Goal: Task Accomplishment & Management: Complete application form

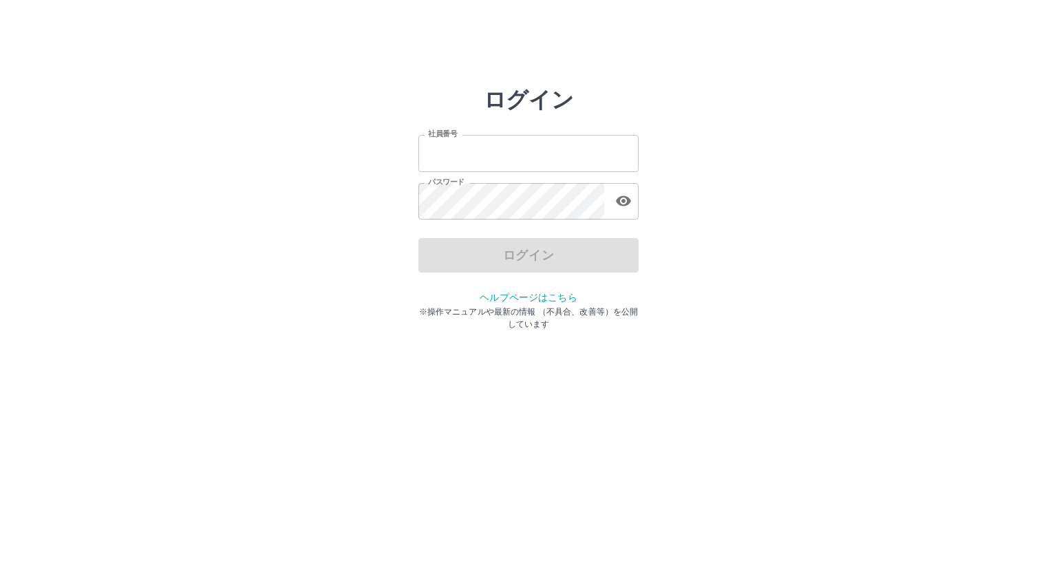
type input "*******"
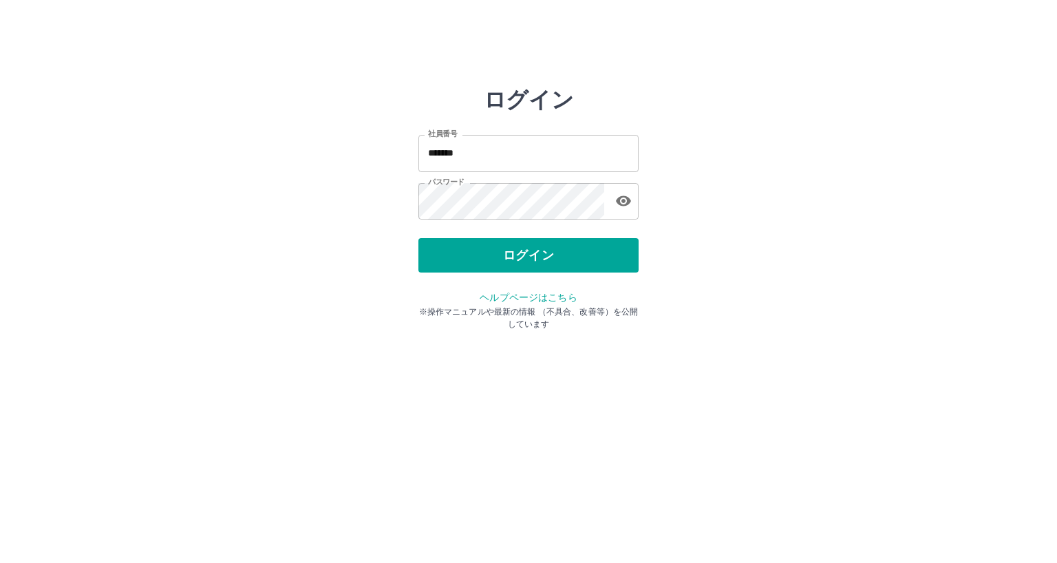
click at [479, 255] on div "ログイン" at bounding box center [528, 255] width 220 height 34
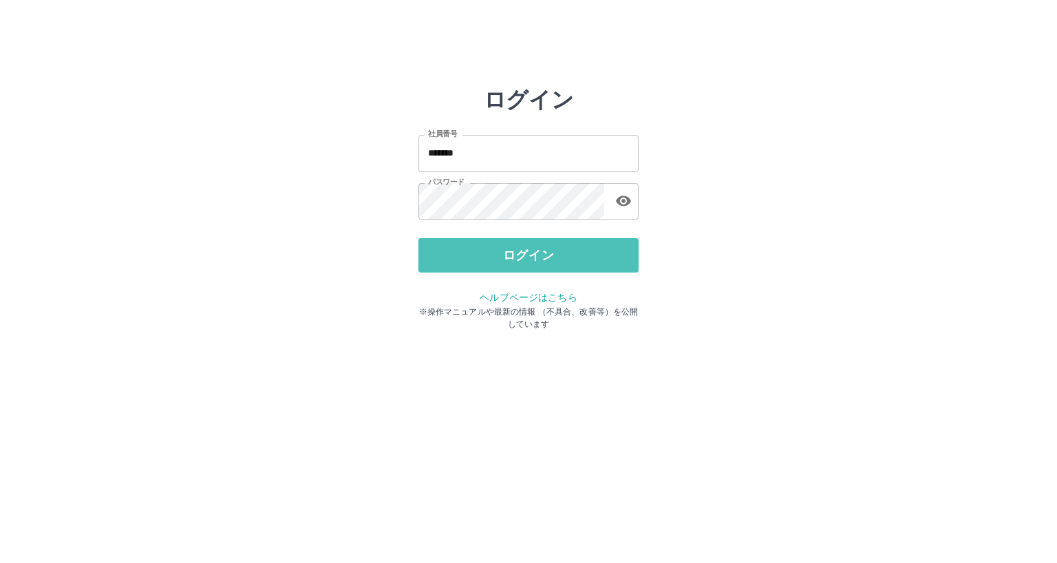
click at [479, 255] on button "ログイン" at bounding box center [528, 255] width 220 height 34
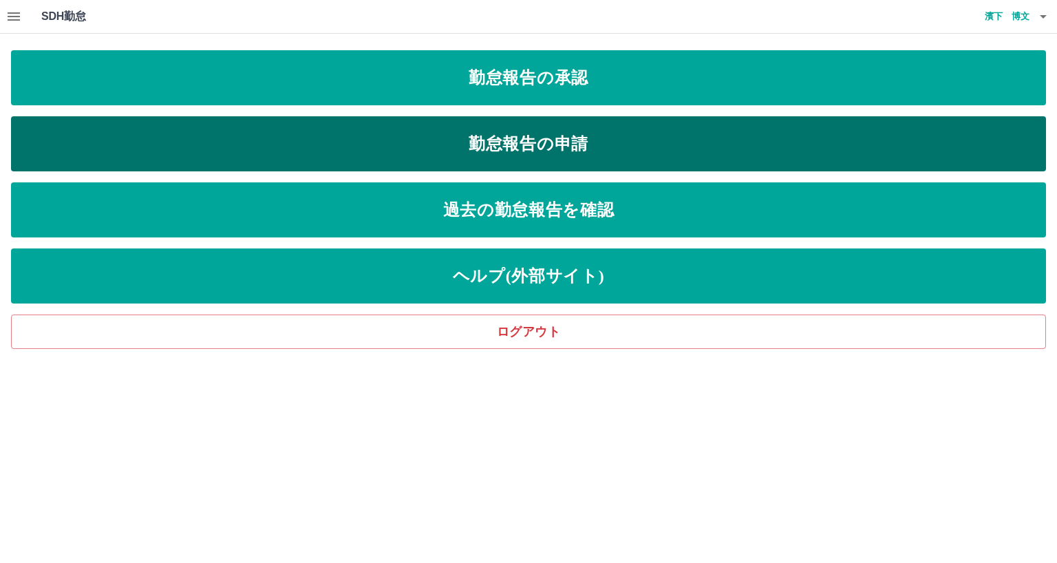
click at [451, 136] on link "勤怠報告の申請" at bounding box center [528, 143] width 1035 height 55
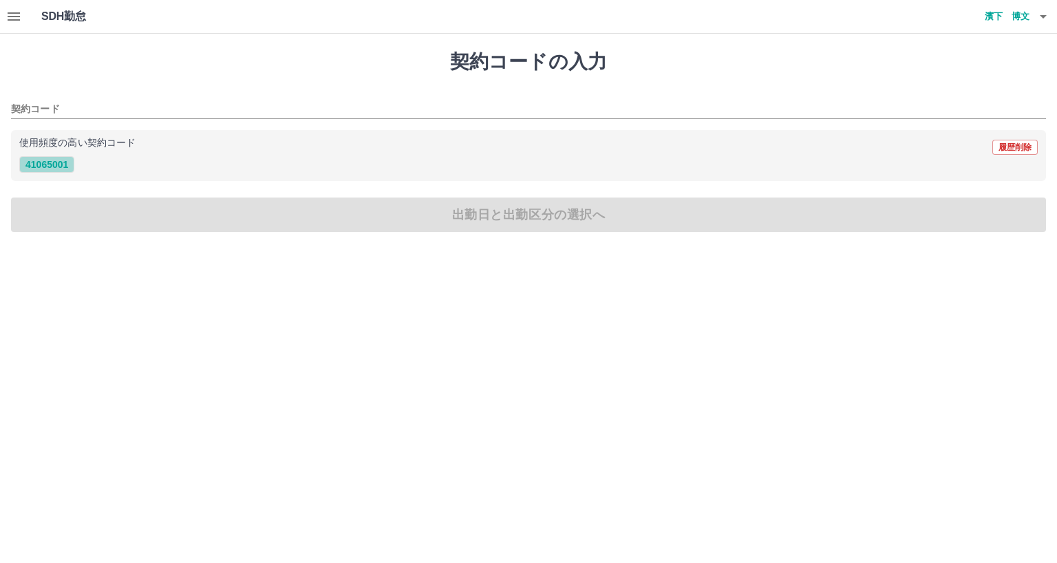
click at [42, 163] on button "41065001" at bounding box center [46, 164] width 55 height 17
type input "********"
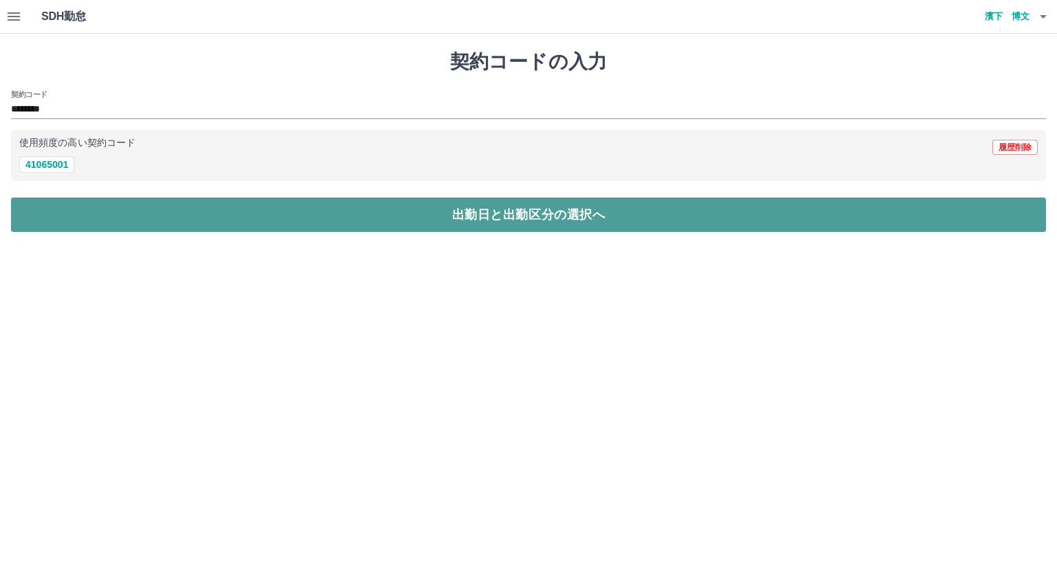
click at [65, 212] on button "出勤日と出勤区分の選択へ" at bounding box center [528, 214] width 1035 height 34
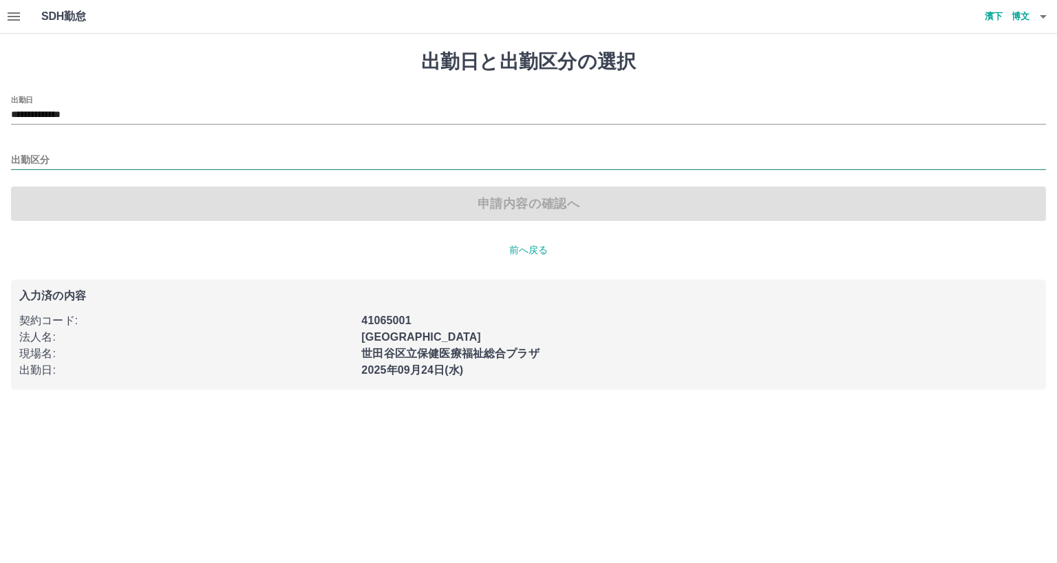
click at [63, 155] on input "出勤区分" at bounding box center [528, 160] width 1035 height 17
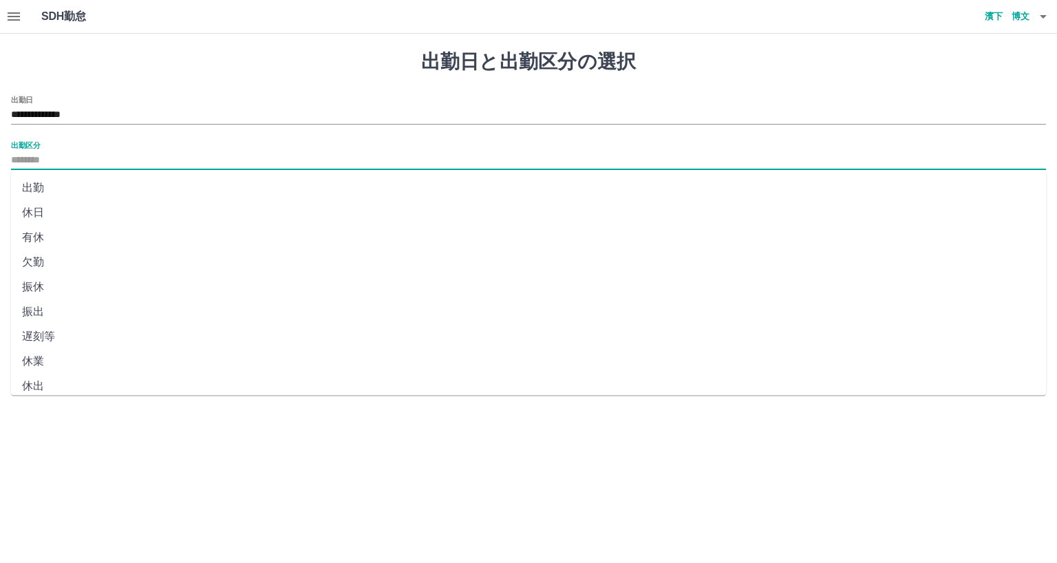
click at [36, 188] on li "出勤" at bounding box center [528, 187] width 1035 height 25
type input "**"
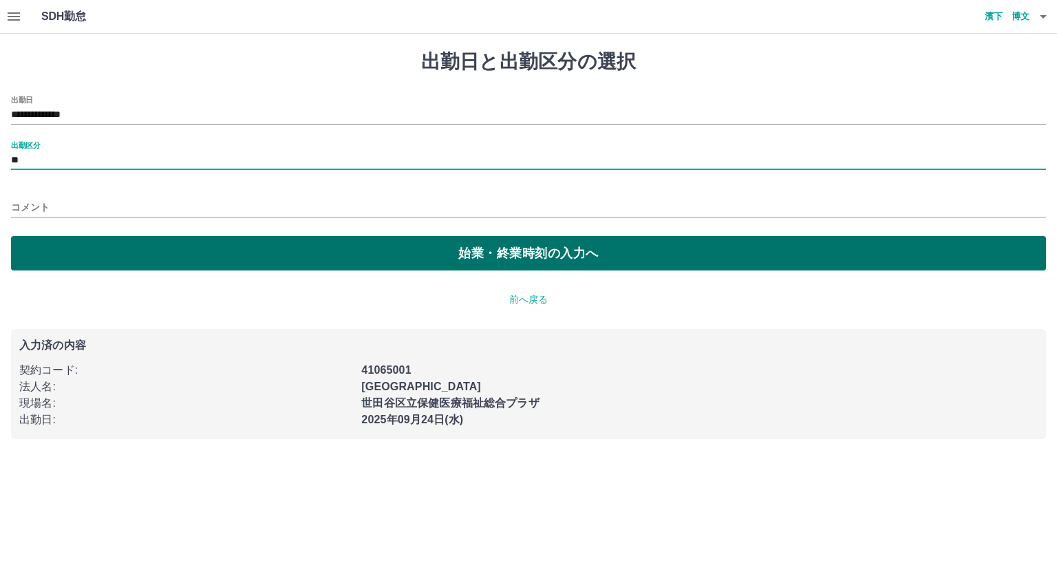
click at [162, 255] on button "始業・終業時刻の入力へ" at bounding box center [528, 253] width 1035 height 34
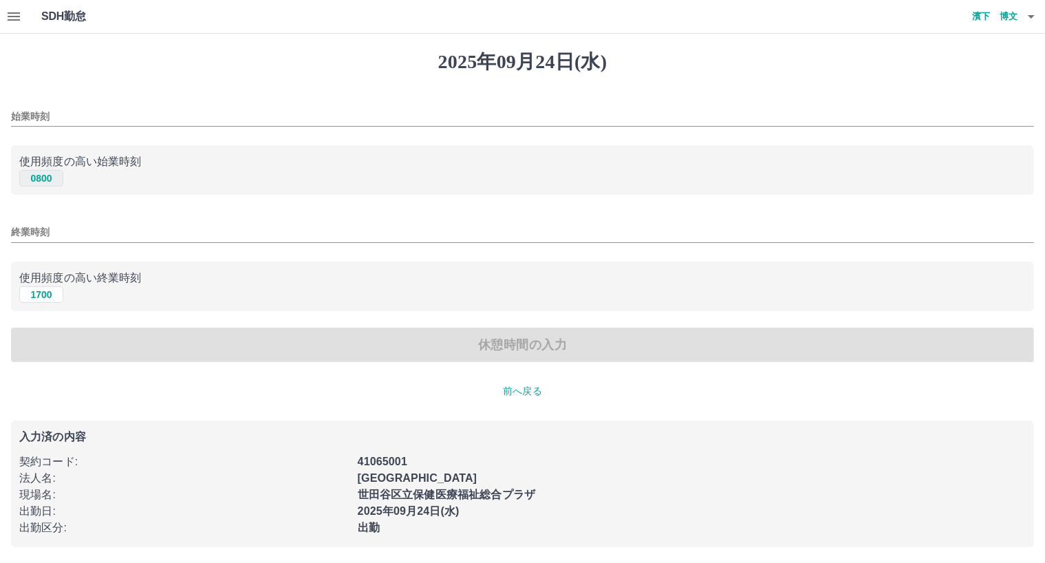
click at [43, 172] on button "0800" at bounding box center [41, 178] width 44 height 17
type input "****"
click at [39, 290] on button "1700" at bounding box center [41, 294] width 44 height 17
type input "****"
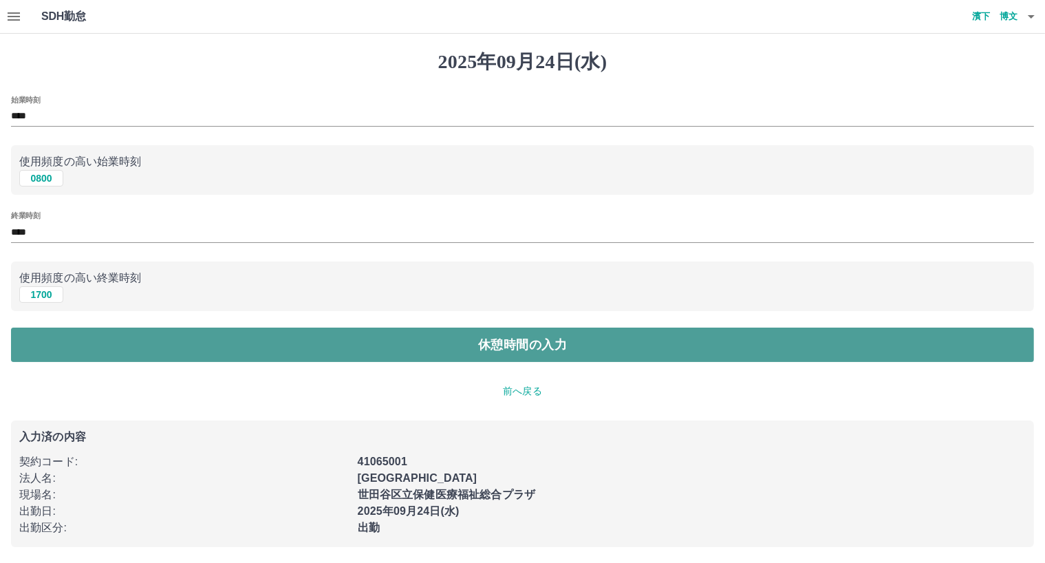
click at [105, 343] on button "休憩時間の入力" at bounding box center [522, 344] width 1023 height 34
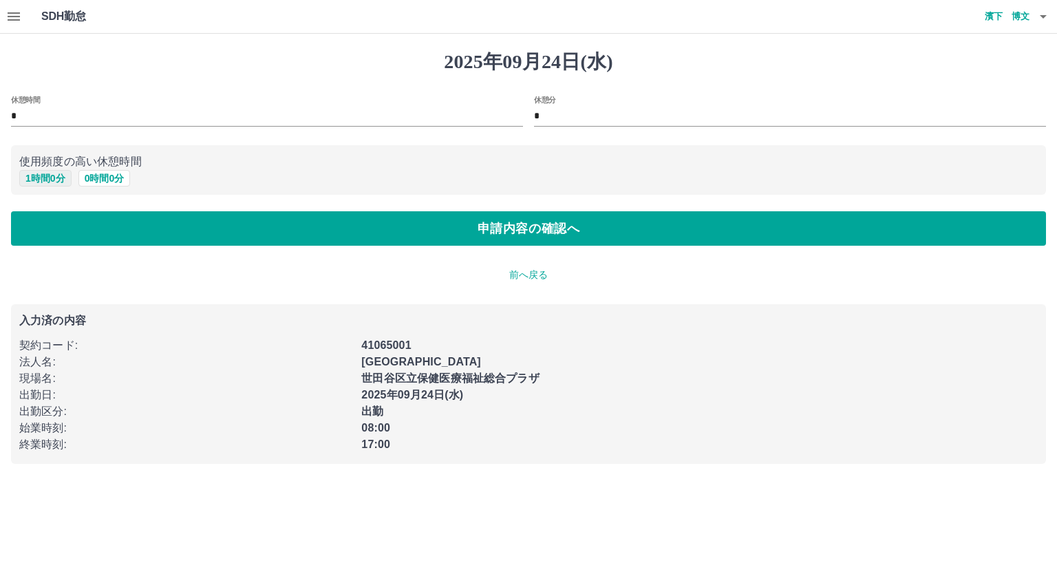
click at [52, 177] on button "1 時間 0 分" at bounding box center [45, 178] width 52 height 17
type input "*"
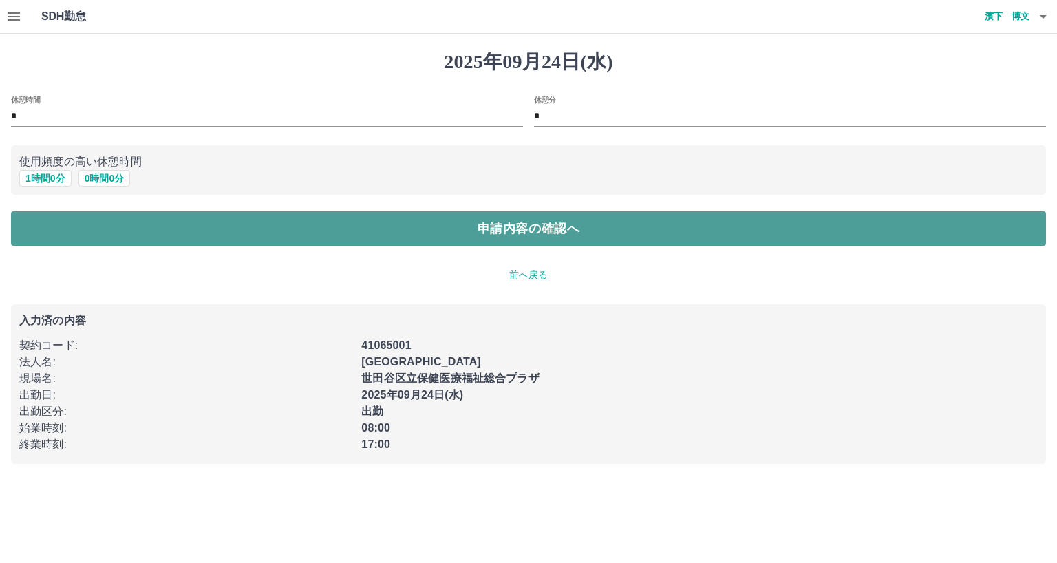
click at [61, 228] on button "申請内容の確認へ" at bounding box center [528, 228] width 1035 height 34
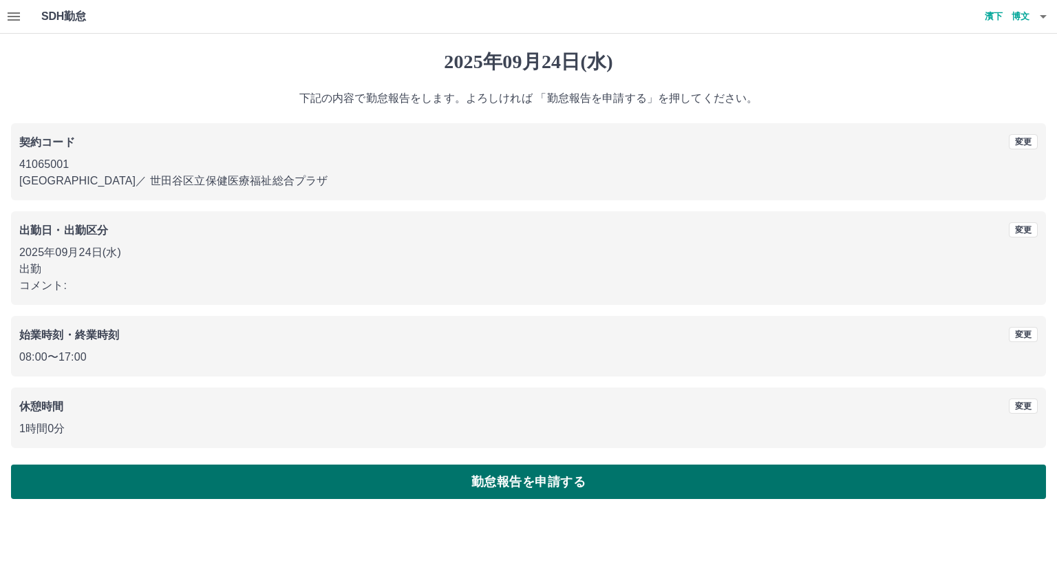
click at [193, 480] on button "勤怠報告を申請する" at bounding box center [528, 481] width 1035 height 34
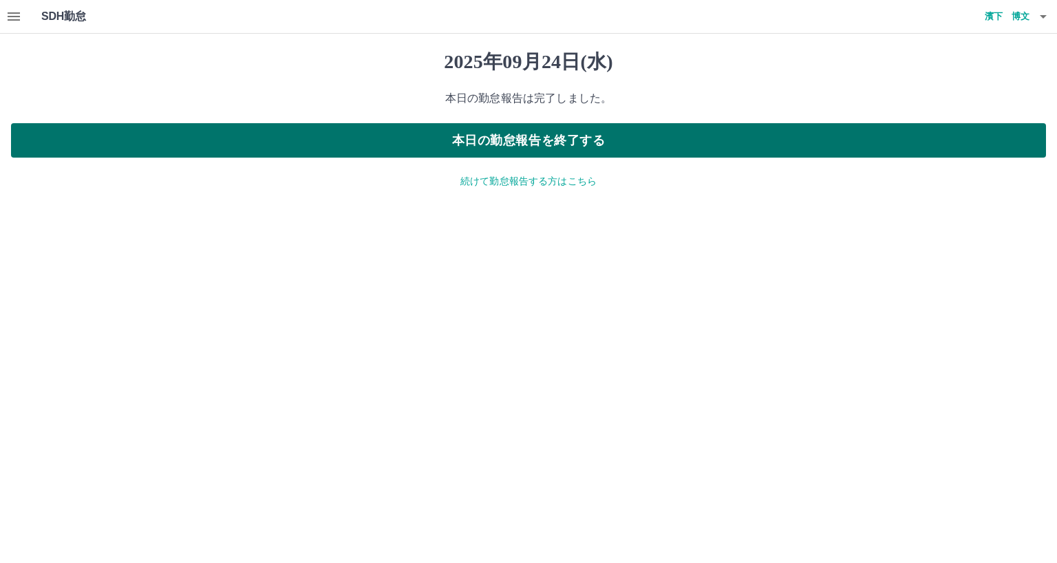
click at [455, 144] on button "本日の勤怠報告を終了する" at bounding box center [528, 140] width 1035 height 34
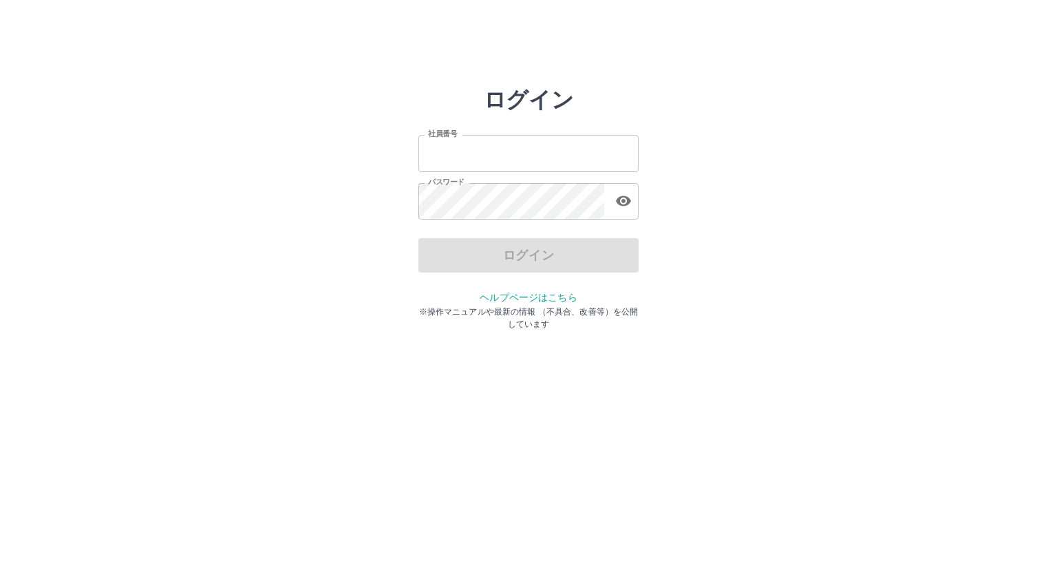
type input "*******"
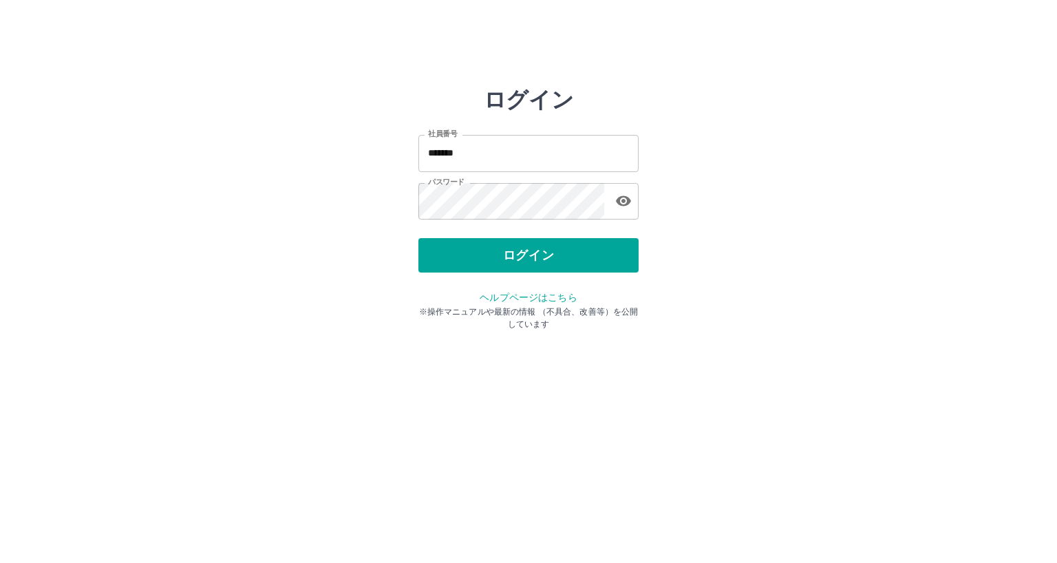
click at [458, 259] on div "ログイン" at bounding box center [528, 255] width 220 height 34
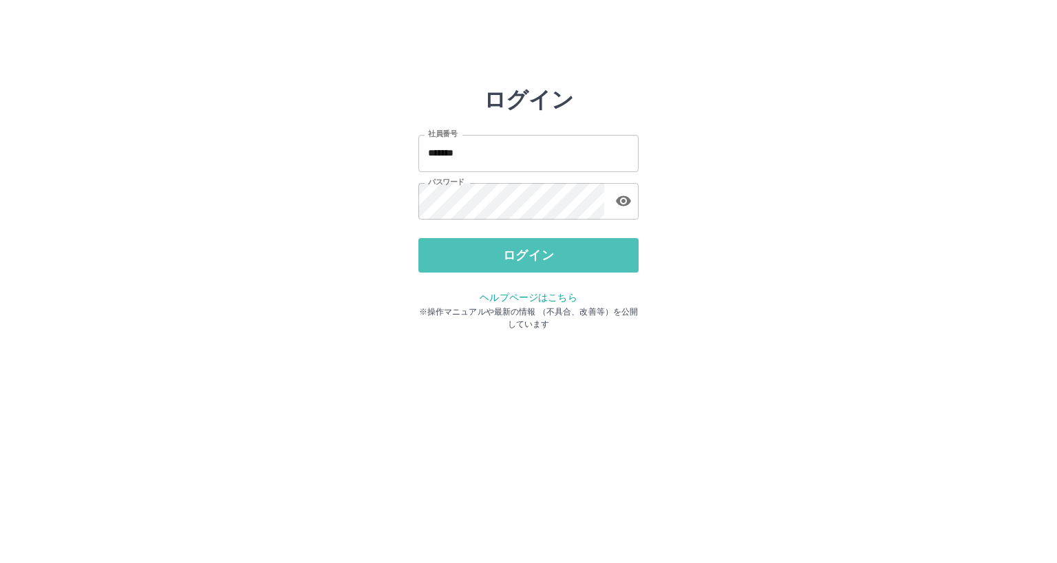
click at [458, 259] on button "ログイン" at bounding box center [528, 255] width 220 height 34
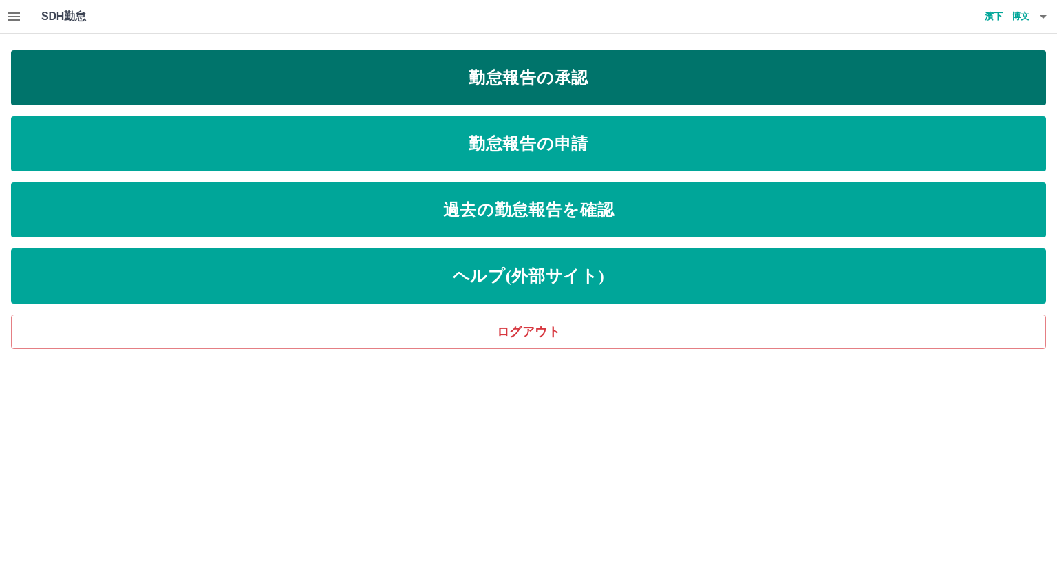
click at [498, 67] on link "勤怠報告の承認" at bounding box center [528, 77] width 1035 height 55
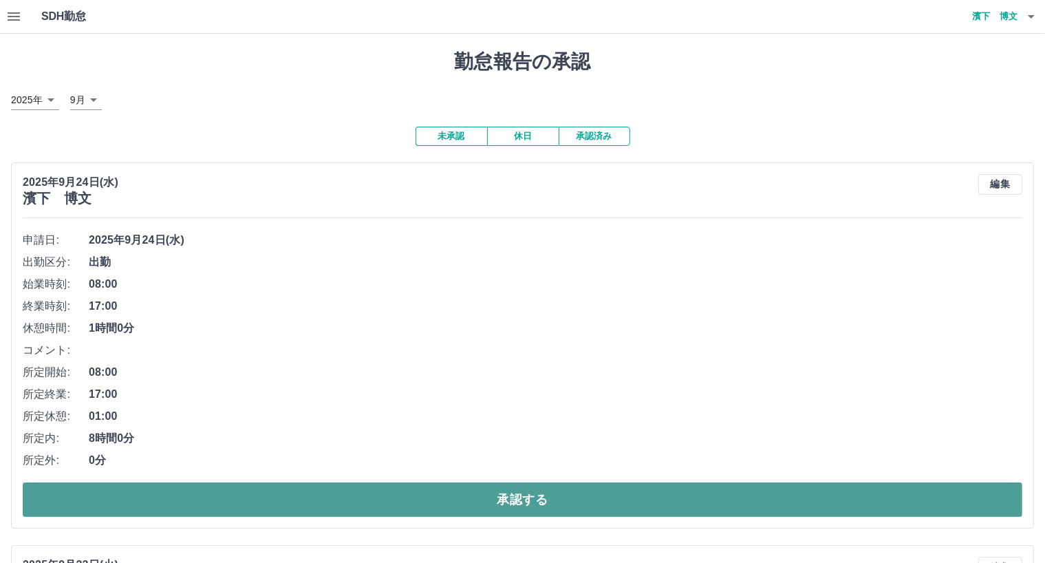
click at [286, 491] on button "承認する" at bounding box center [523, 499] width 1000 height 34
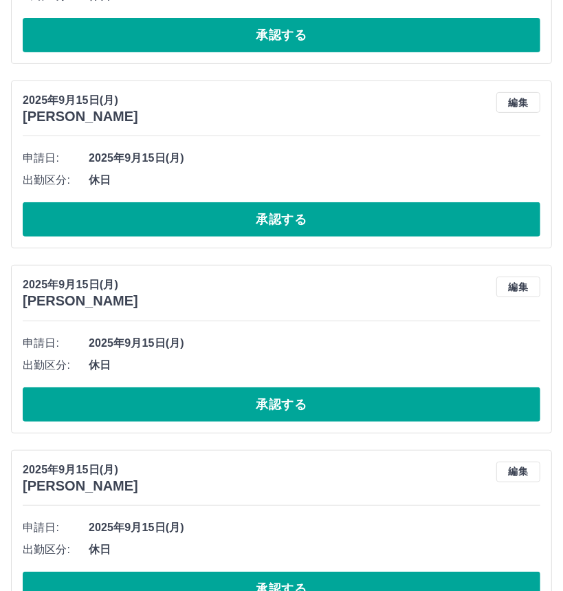
scroll to position [5955, 0]
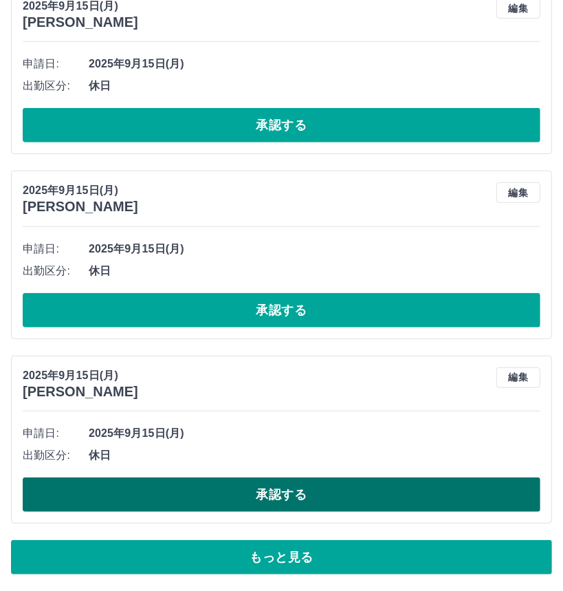
click at [446, 497] on button "承認する" at bounding box center [282, 494] width 518 height 34
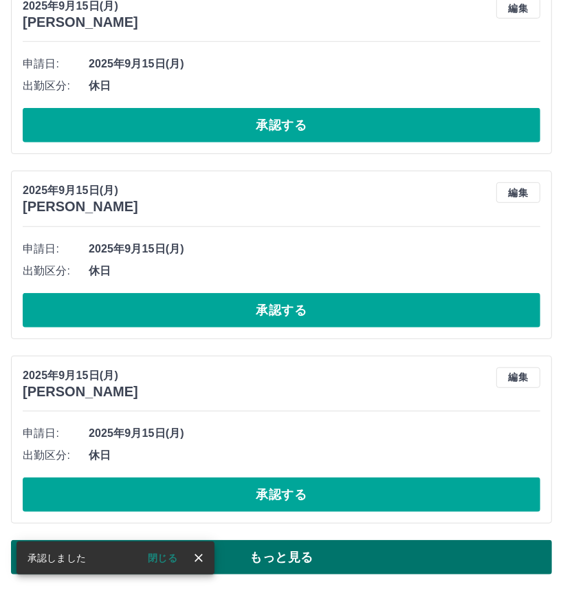
click at [528, 546] on button "もっと見る" at bounding box center [281, 557] width 541 height 34
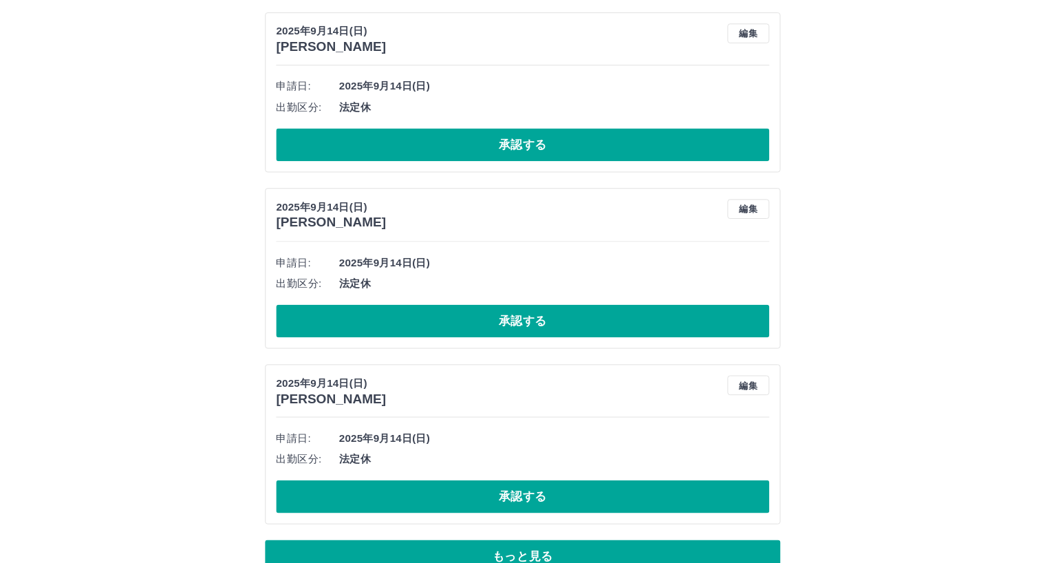
scroll to position [10571, 0]
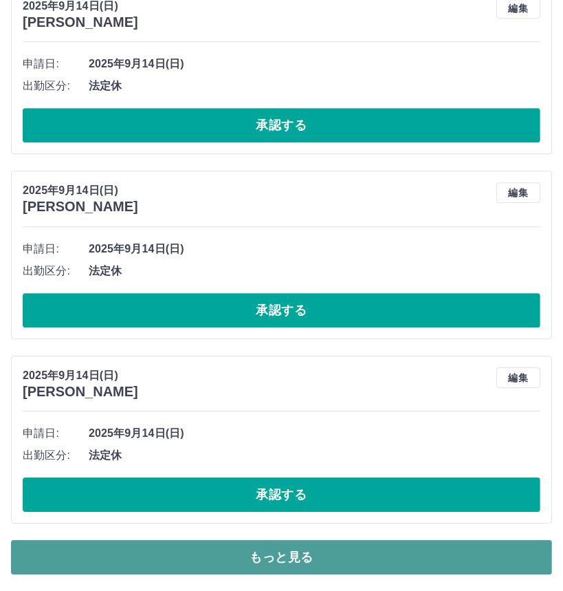
click at [528, 552] on button "もっと見る" at bounding box center [281, 557] width 541 height 34
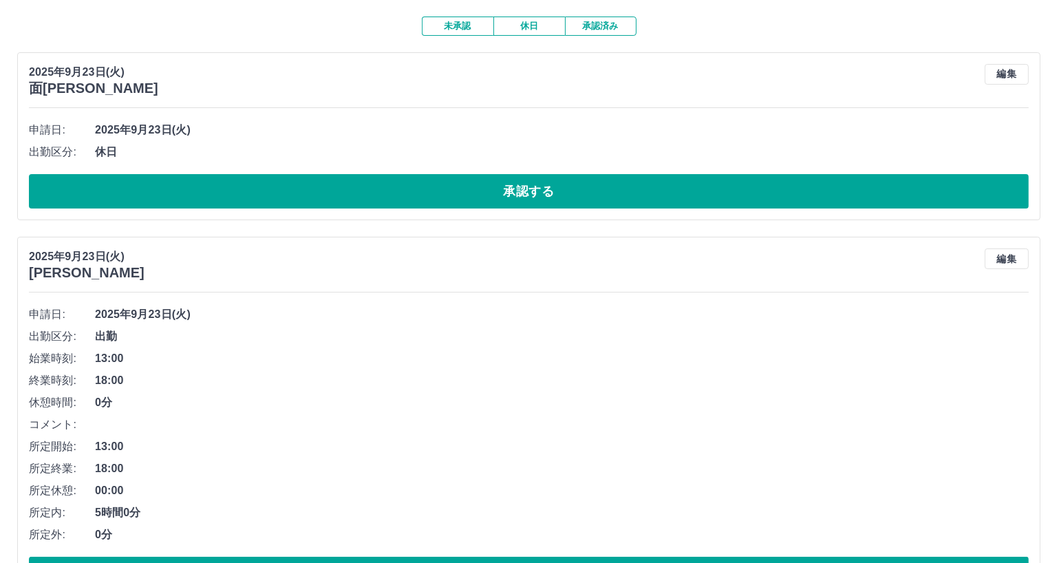
scroll to position [0, 0]
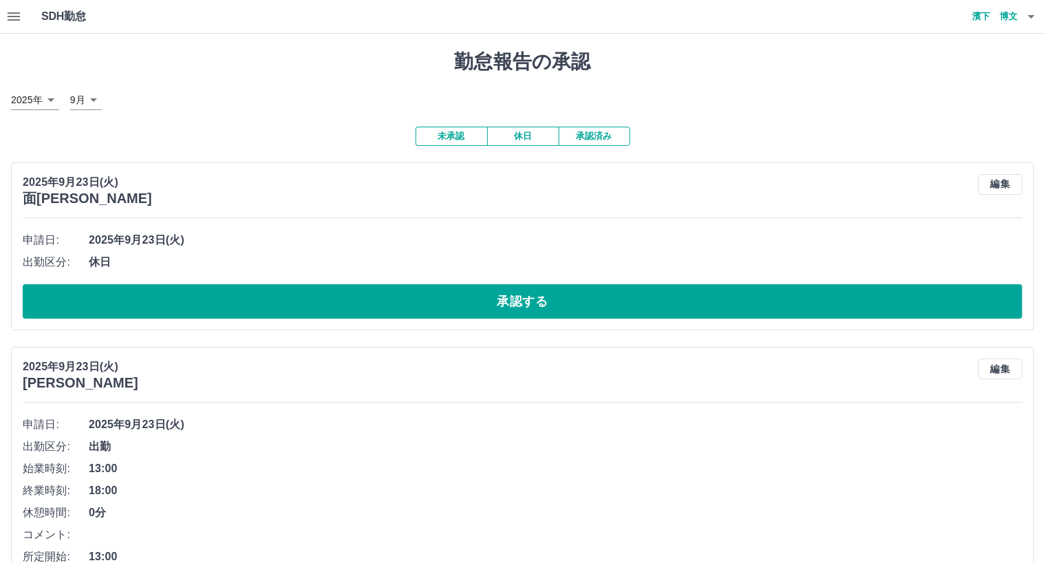
click at [1029, 16] on icon "button" at bounding box center [1031, 16] width 17 height 17
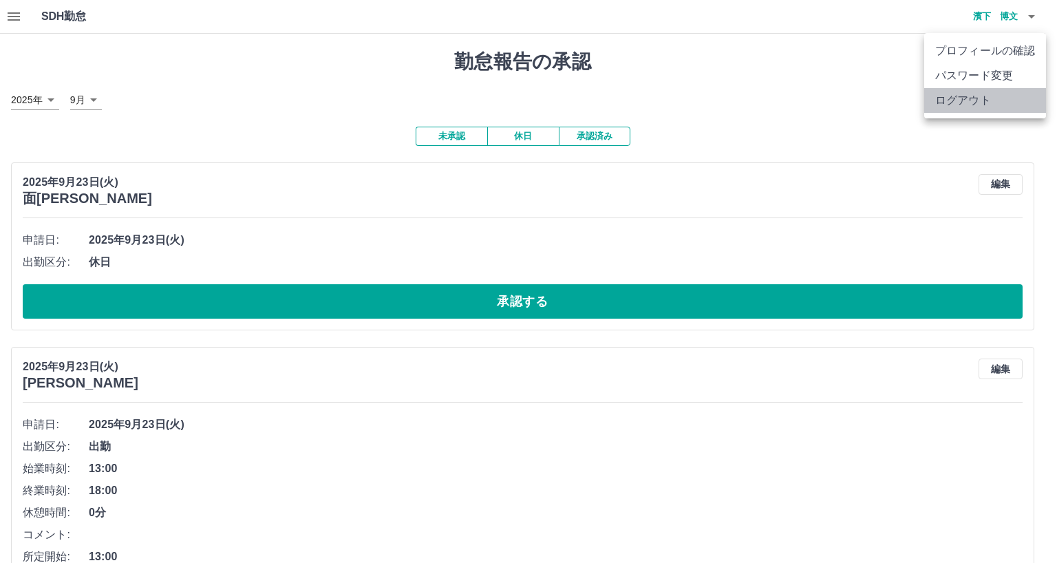
click at [969, 104] on li "ログアウト" at bounding box center [985, 100] width 122 height 25
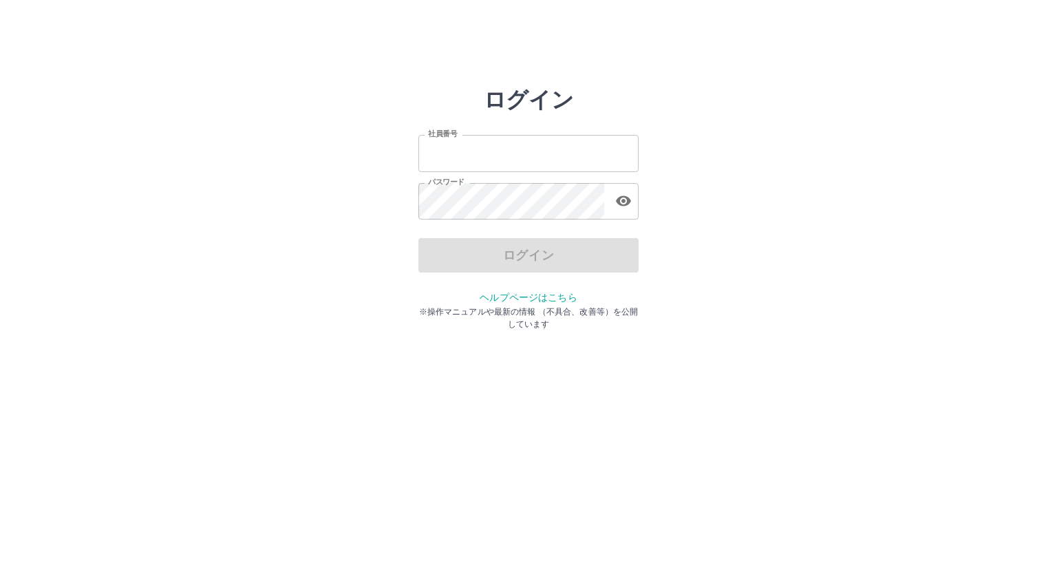
type input "*******"
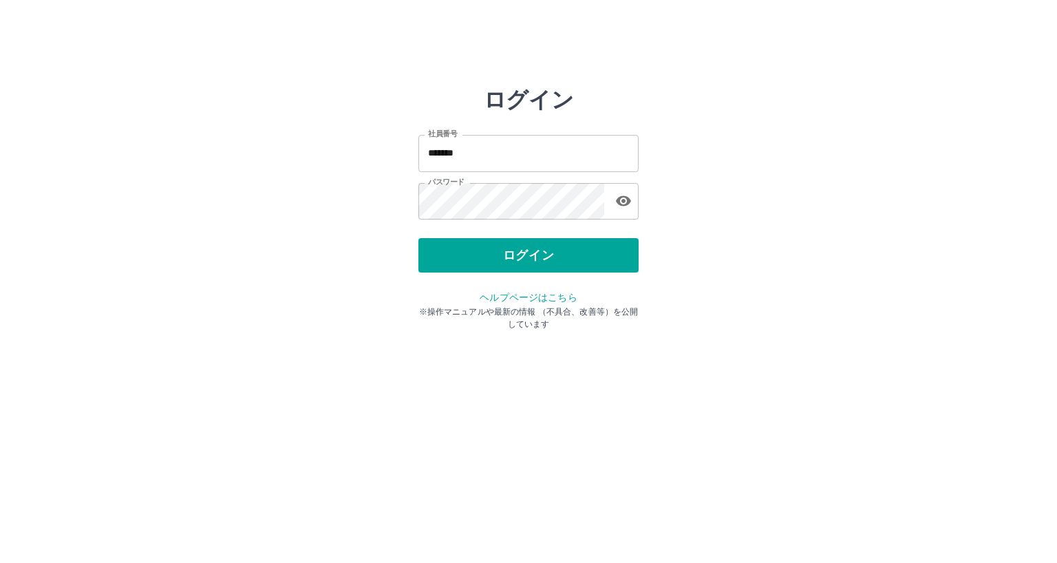
click at [495, 259] on div "ログイン" at bounding box center [528, 255] width 220 height 34
click at [495, 259] on button "ログイン" at bounding box center [528, 255] width 220 height 34
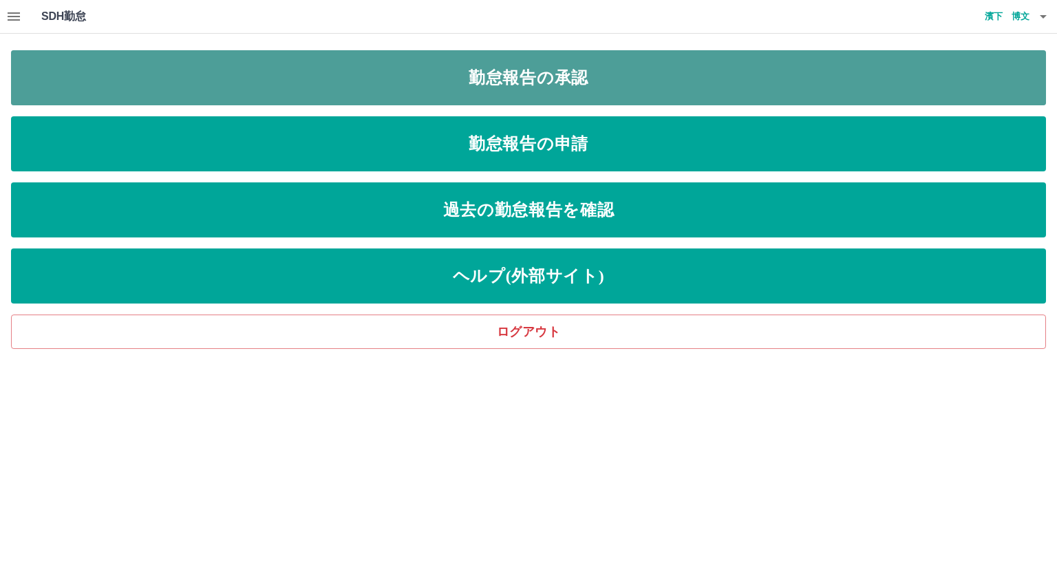
click at [486, 74] on link "勤怠報告の承認" at bounding box center [528, 77] width 1035 height 55
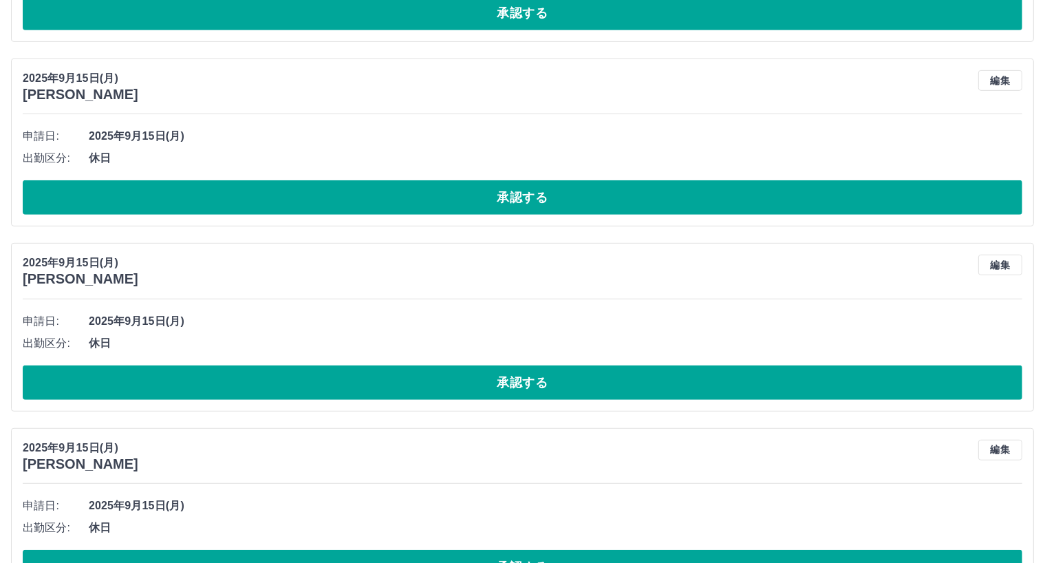
scroll to position [5984, 0]
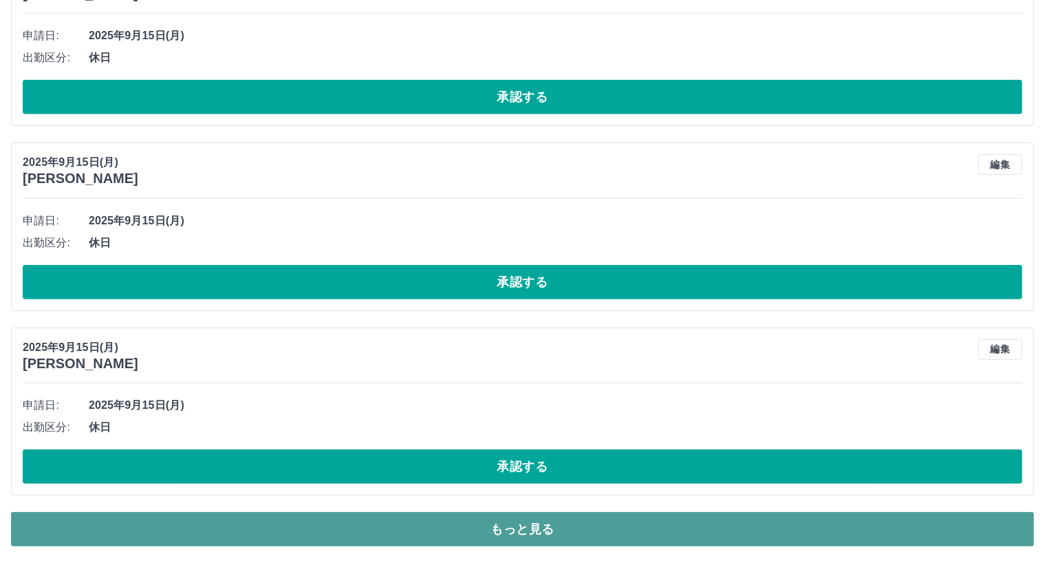
click at [951, 524] on button "もっと見る" at bounding box center [522, 529] width 1023 height 34
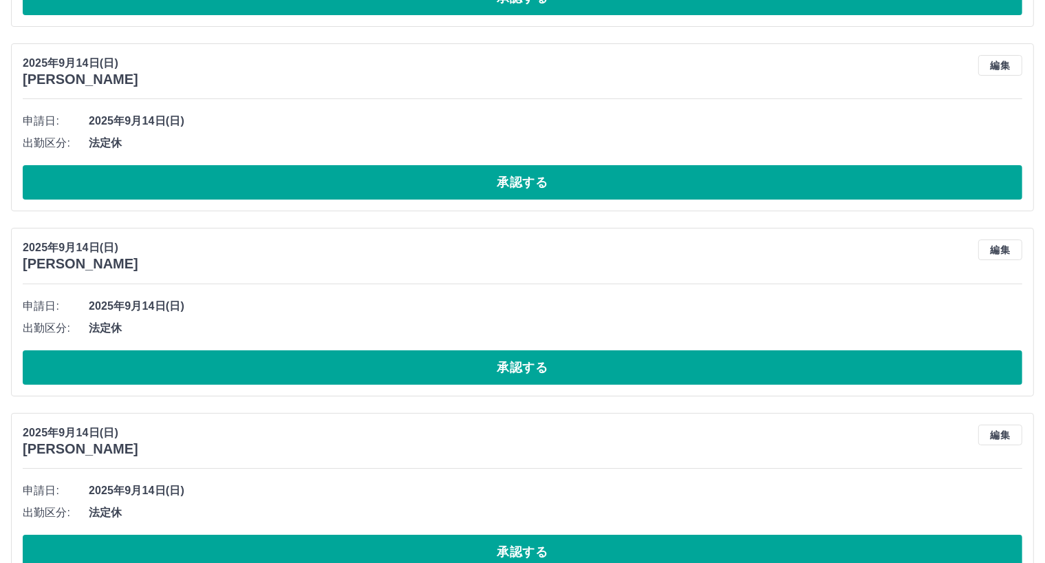
scroll to position [10600, 0]
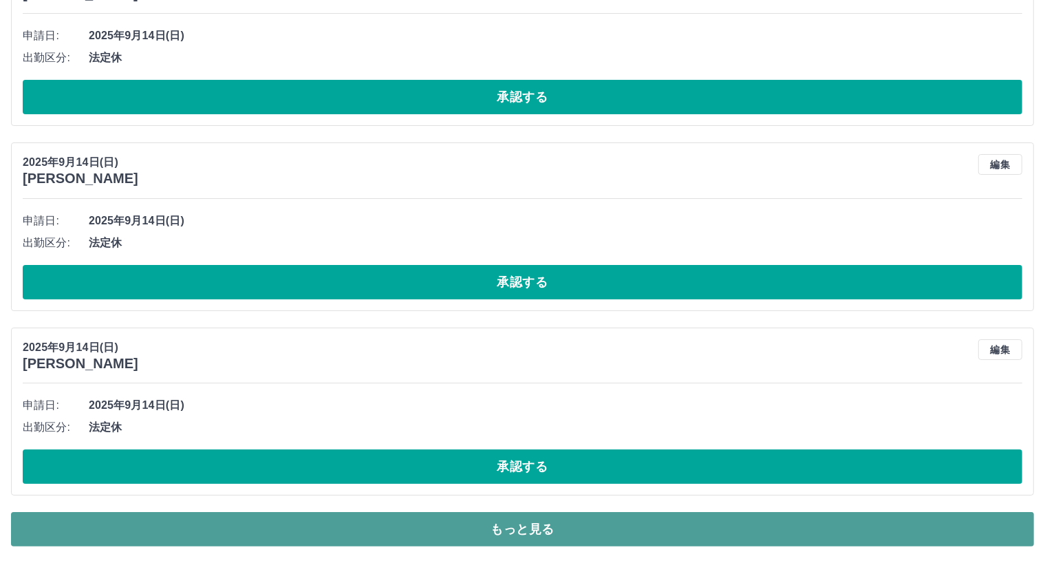
click at [806, 524] on button "もっと見る" at bounding box center [522, 529] width 1023 height 34
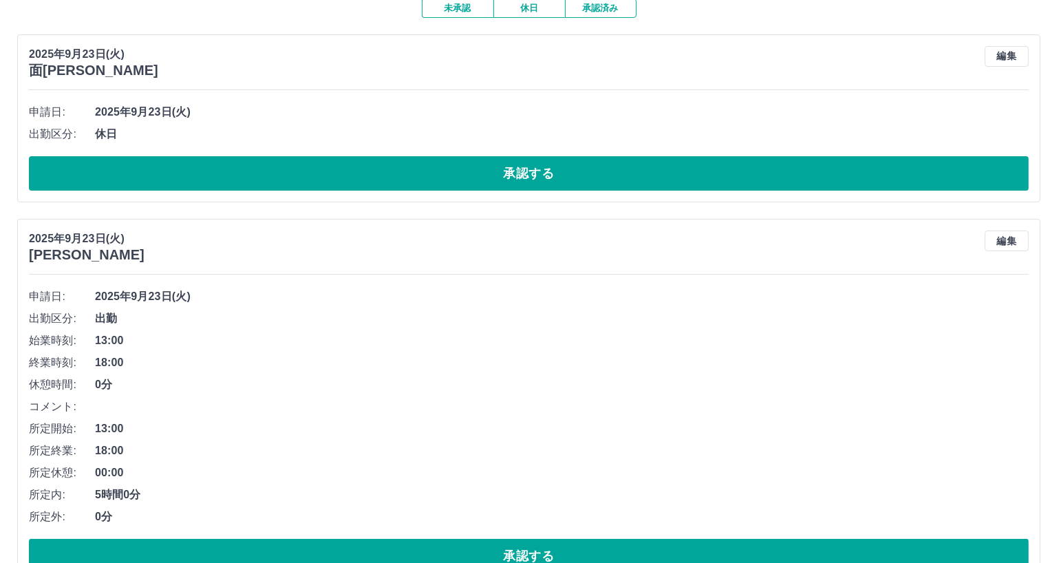
scroll to position [0, 0]
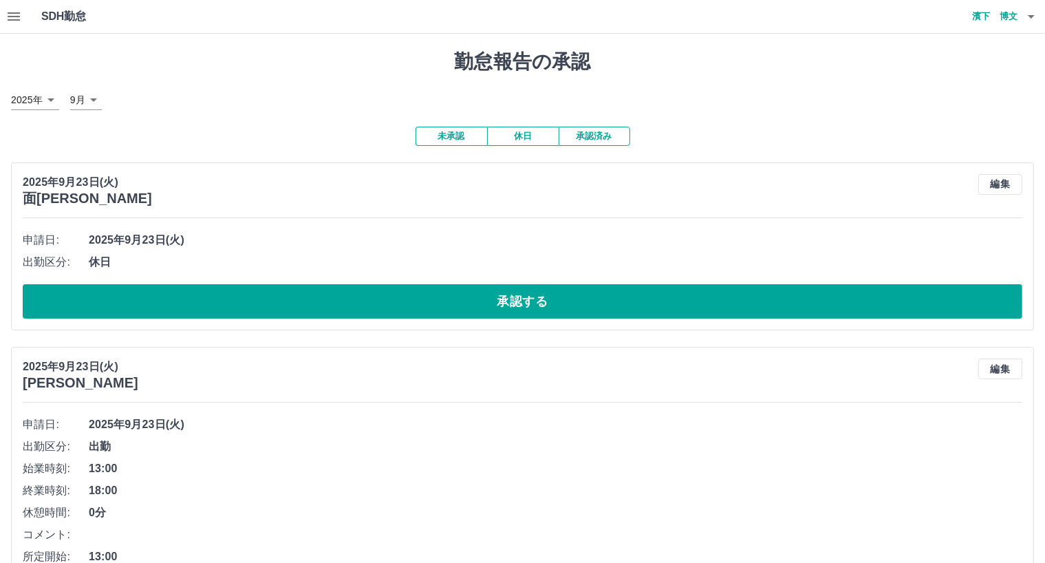
click at [1030, 17] on icon "button" at bounding box center [1031, 16] width 7 height 3
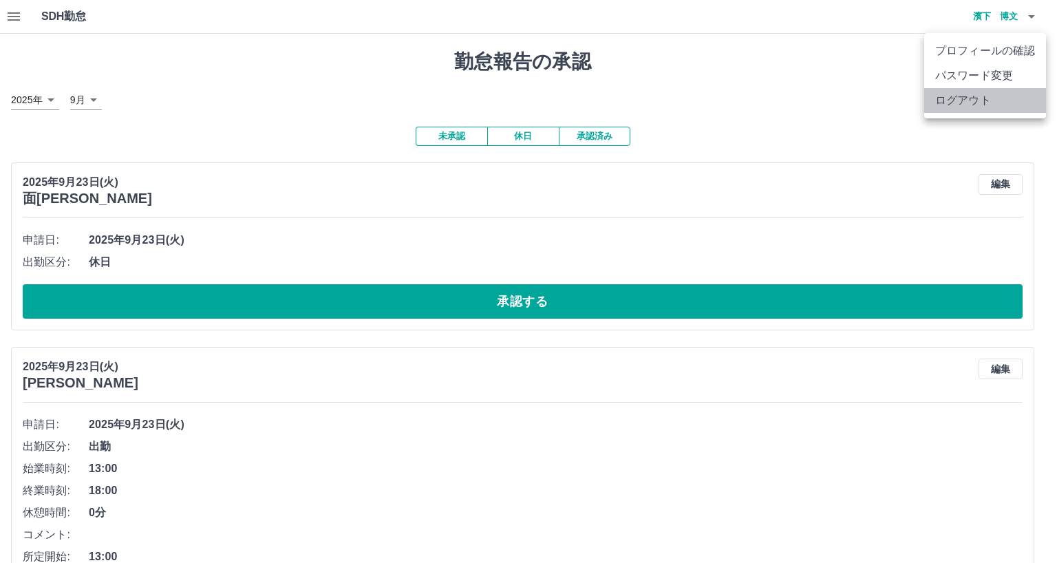
click at [958, 100] on li "ログアウト" at bounding box center [985, 100] width 122 height 25
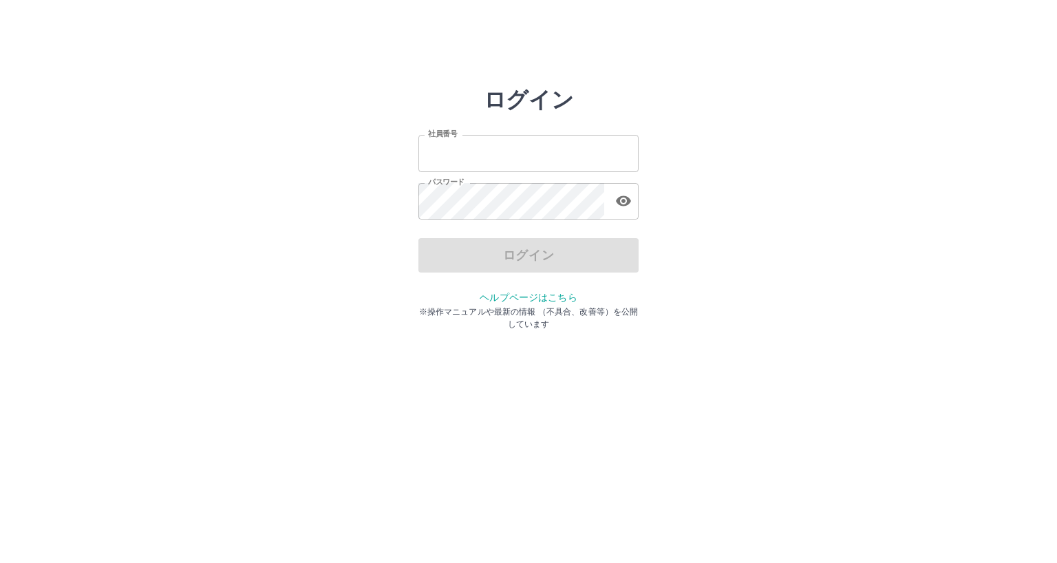
type input "*******"
click at [495, 257] on div "ログイン" at bounding box center [528, 255] width 220 height 34
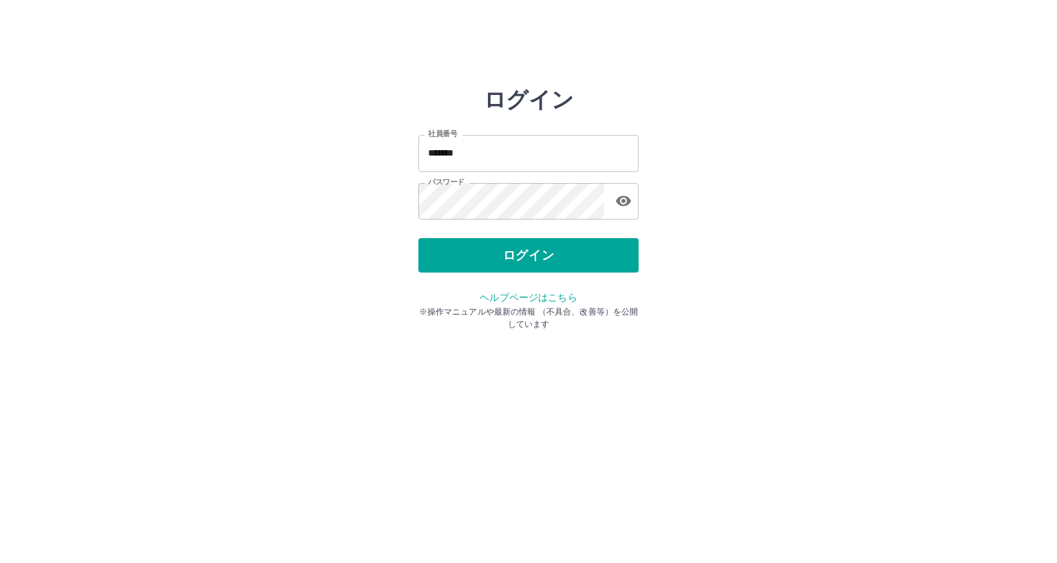
click at [495, 257] on button "ログイン" at bounding box center [528, 255] width 220 height 34
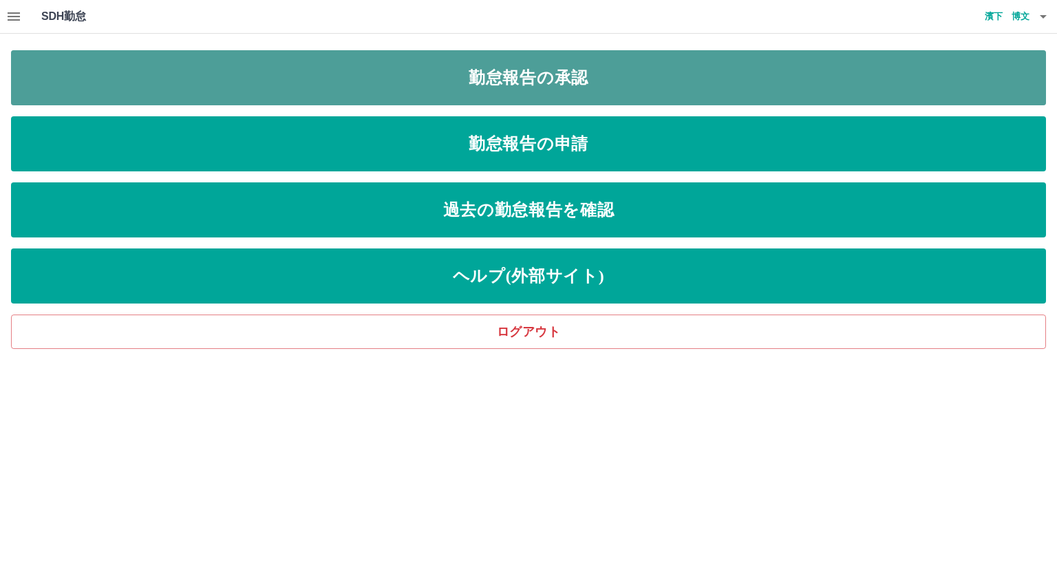
click at [477, 78] on link "勤怠報告の承認" at bounding box center [528, 77] width 1035 height 55
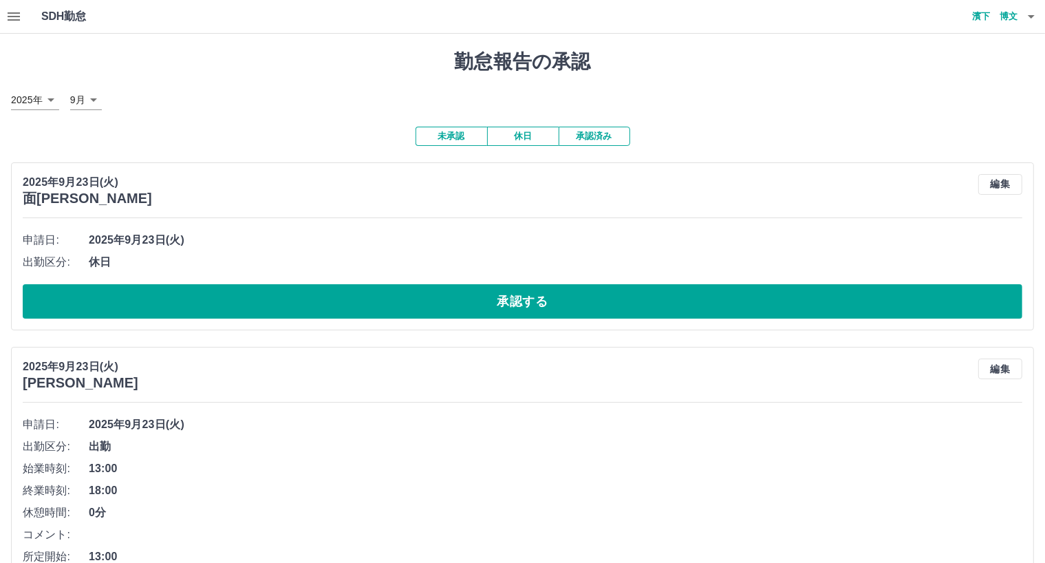
click at [1024, 16] on icon "button" at bounding box center [1031, 16] width 17 height 17
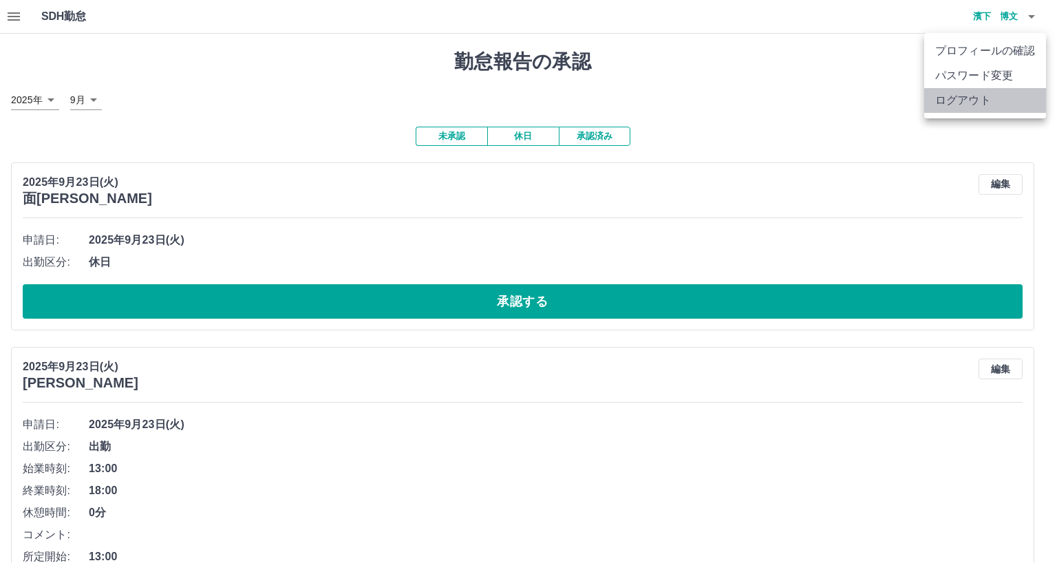
click at [978, 97] on li "ログアウト" at bounding box center [985, 100] width 122 height 25
